Goal: Information Seeking & Learning: Find specific fact

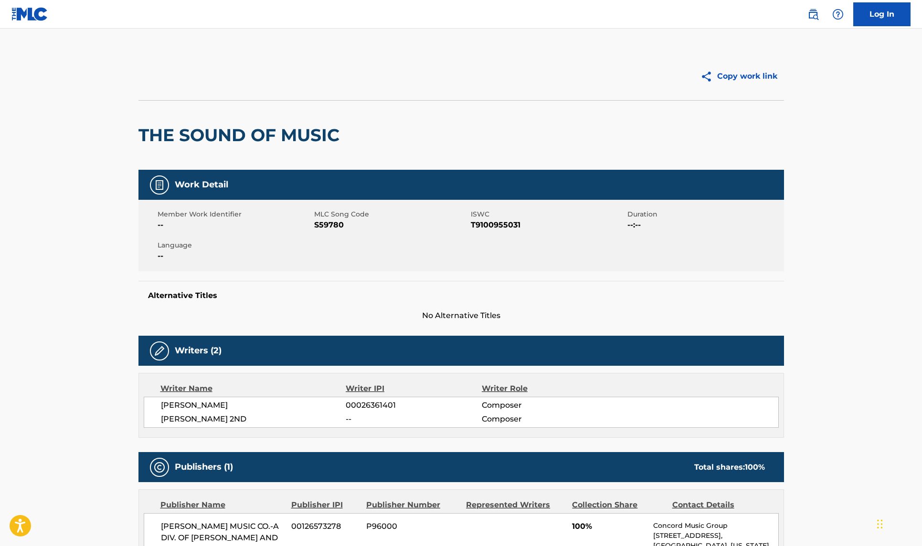
click at [805, 12] on link at bounding box center [812, 14] width 19 height 19
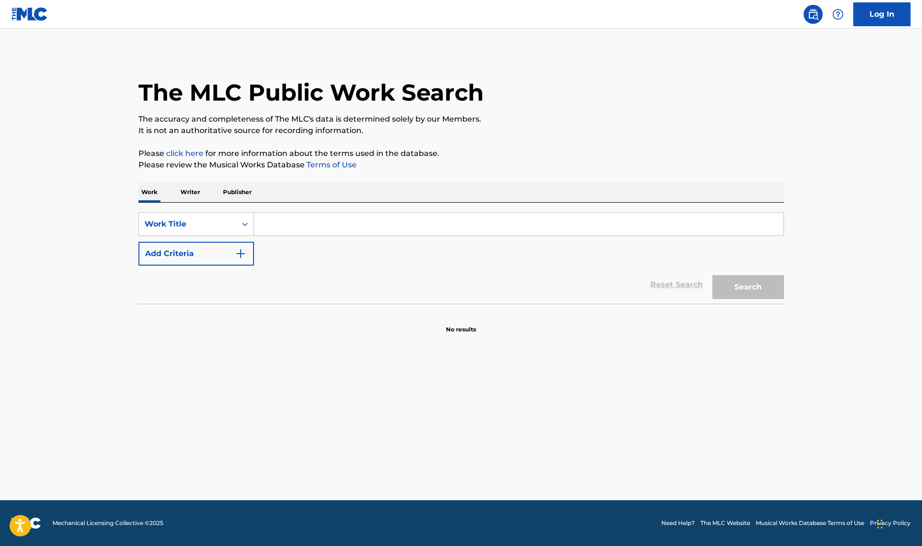
click at [284, 231] on input "Search Form" at bounding box center [518, 224] width 529 height 23
click at [314, 226] on input "if you lov eme let me know" at bounding box center [518, 224] width 529 height 23
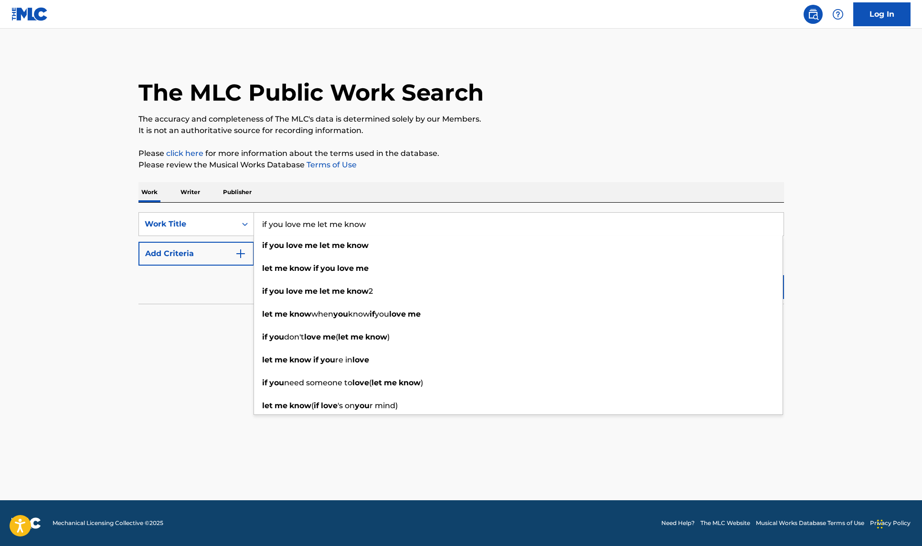
type input "if you love me let me know"
click at [230, 251] on button "Add Criteria" at bounding box center [195, 254] width 115 height 24
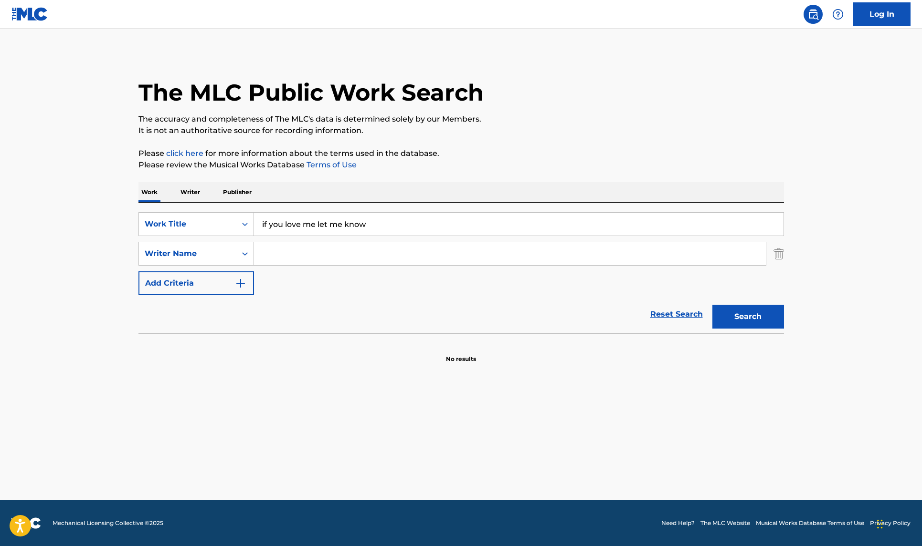
click at [283, 254] on input "Search Form" at bounding box center [510, 253] width 512 height 23
type input "rostill"
click at [712, 305] on button "Search" at bounding box center [748, 317] width 72 height 24
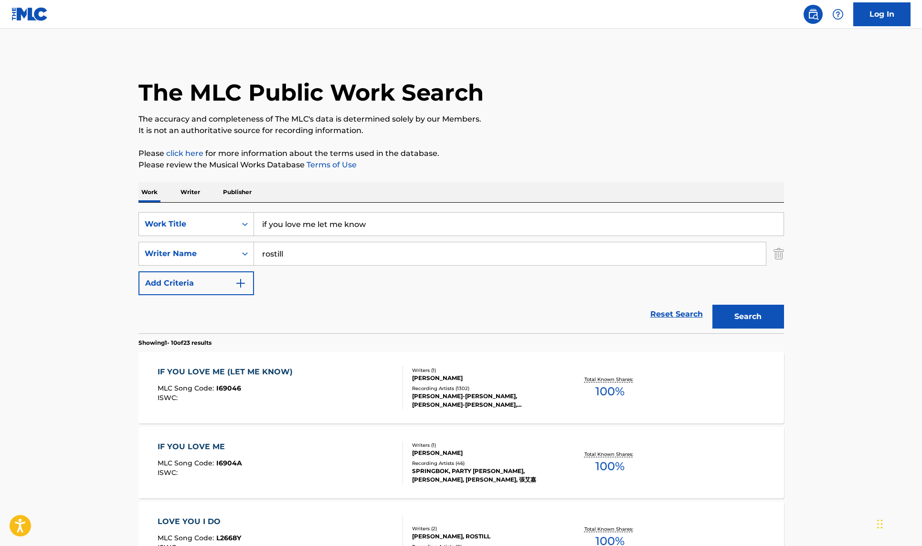
click at [247, 365] on div "IF YOU LOVE ME (LET ME KNOW) MLC Song Code : I69046 ISWC : Writers ( 1 ) [PERSO…" at bounding box center [460, 388] width 645 height 72
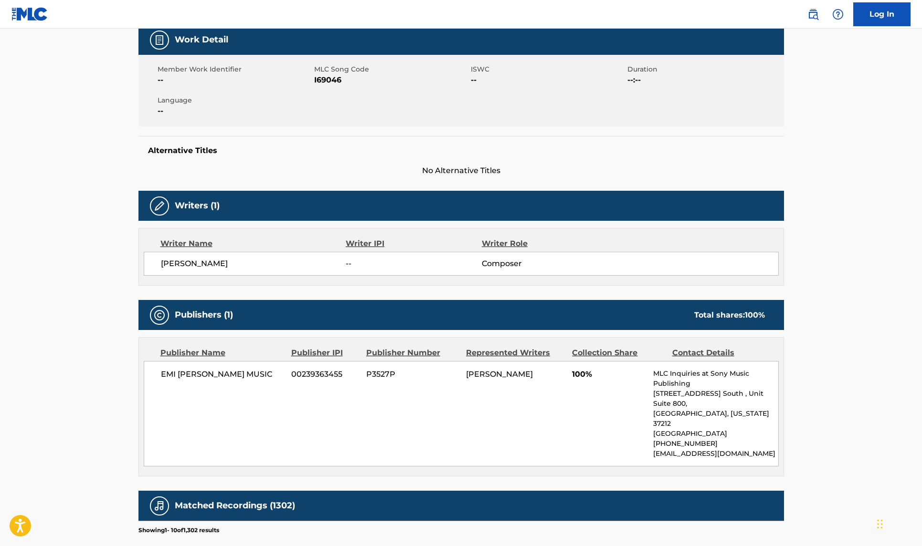
scroll to position [212, 0]
